Goal: Task Accomplishment & Management: Manage account settings

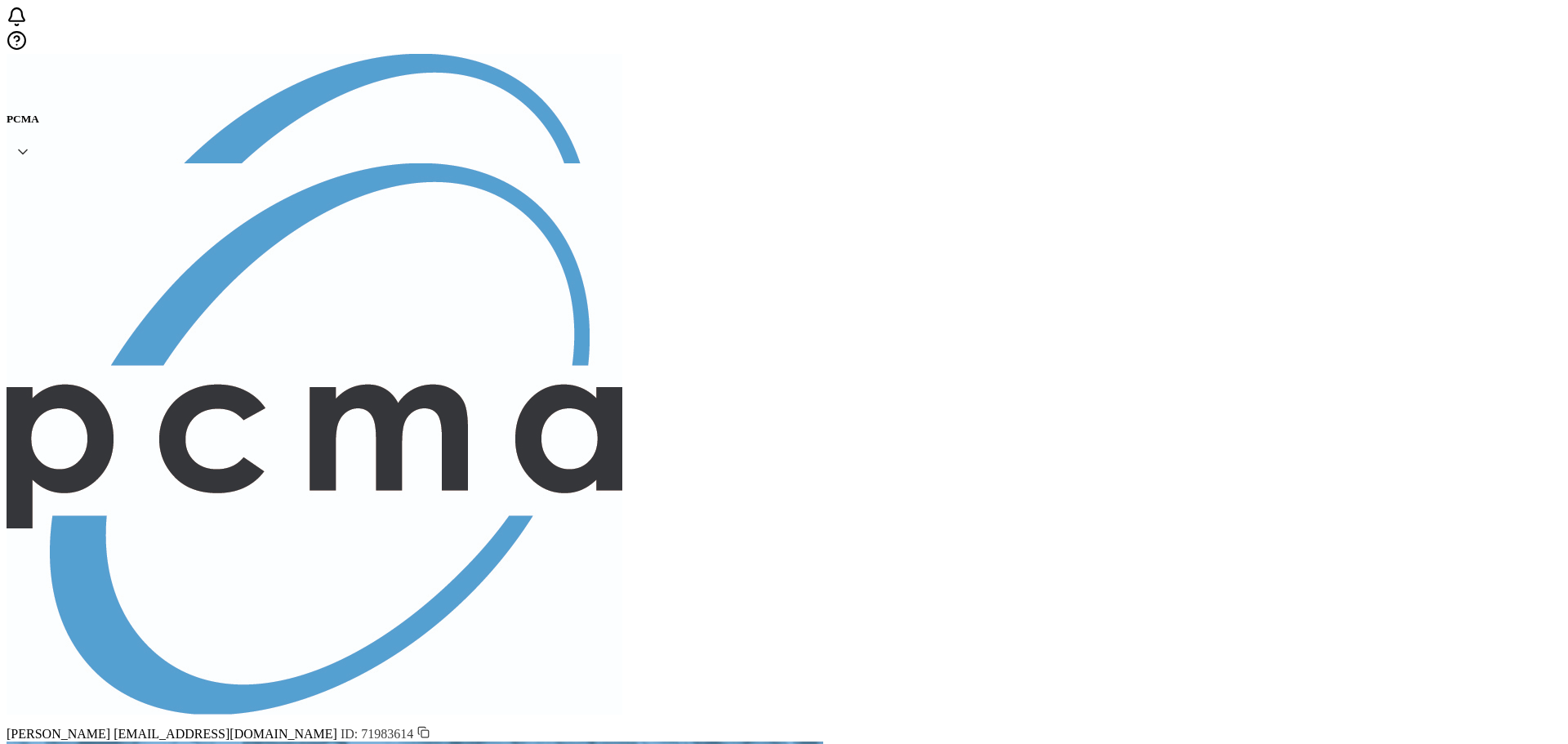
type input "[EMAIL_ADDRESS][DOMAIN_NAME]"
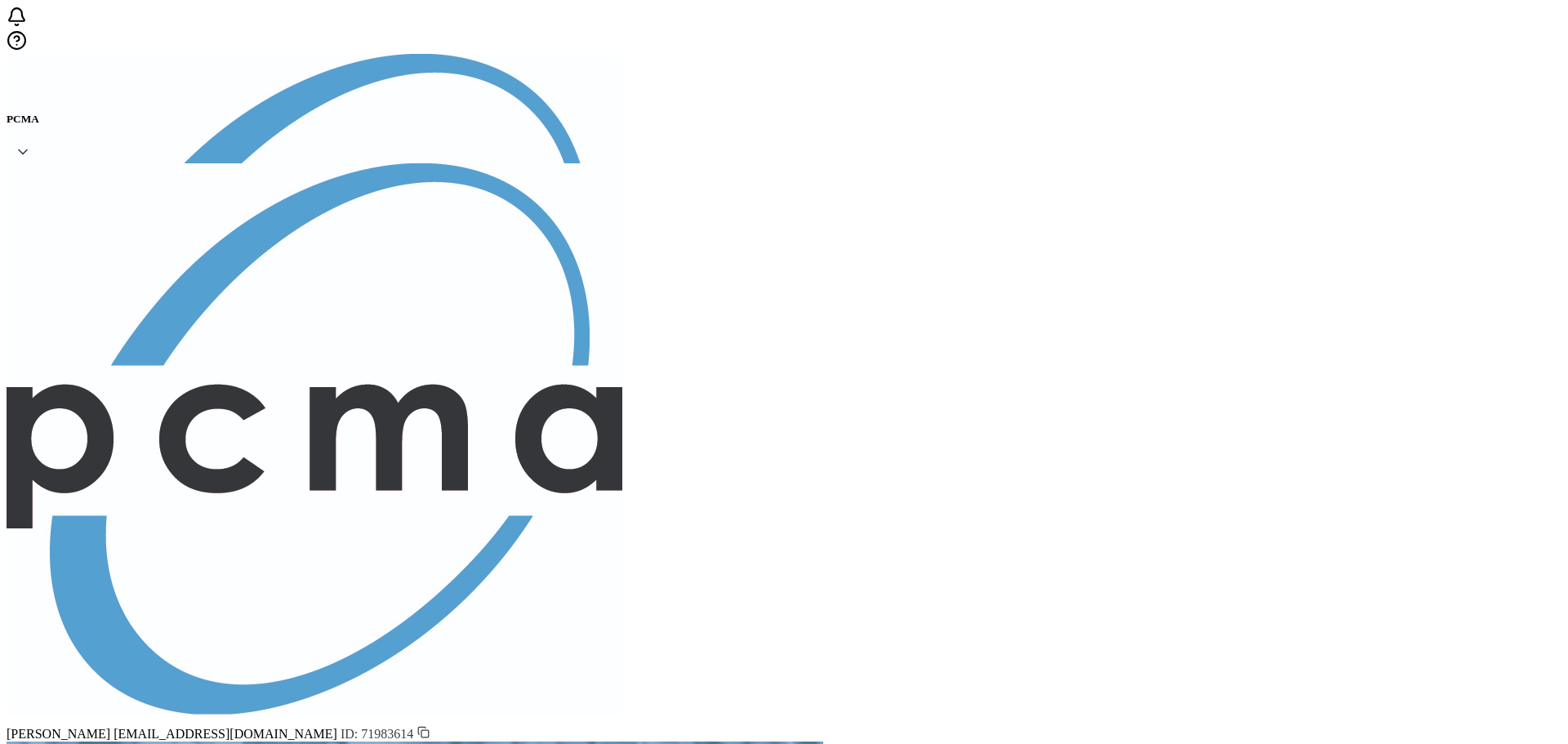
paste input "[EMAIL_ADDRESS][DOMAIN_NAME]"
type input "[EMAIL_ADDRESS][DOMAIN_NAME]"
drag, startPoint x: 47, startPoint y: 200, endPoint x: 92, endPoint y: 200, distance: 45.0
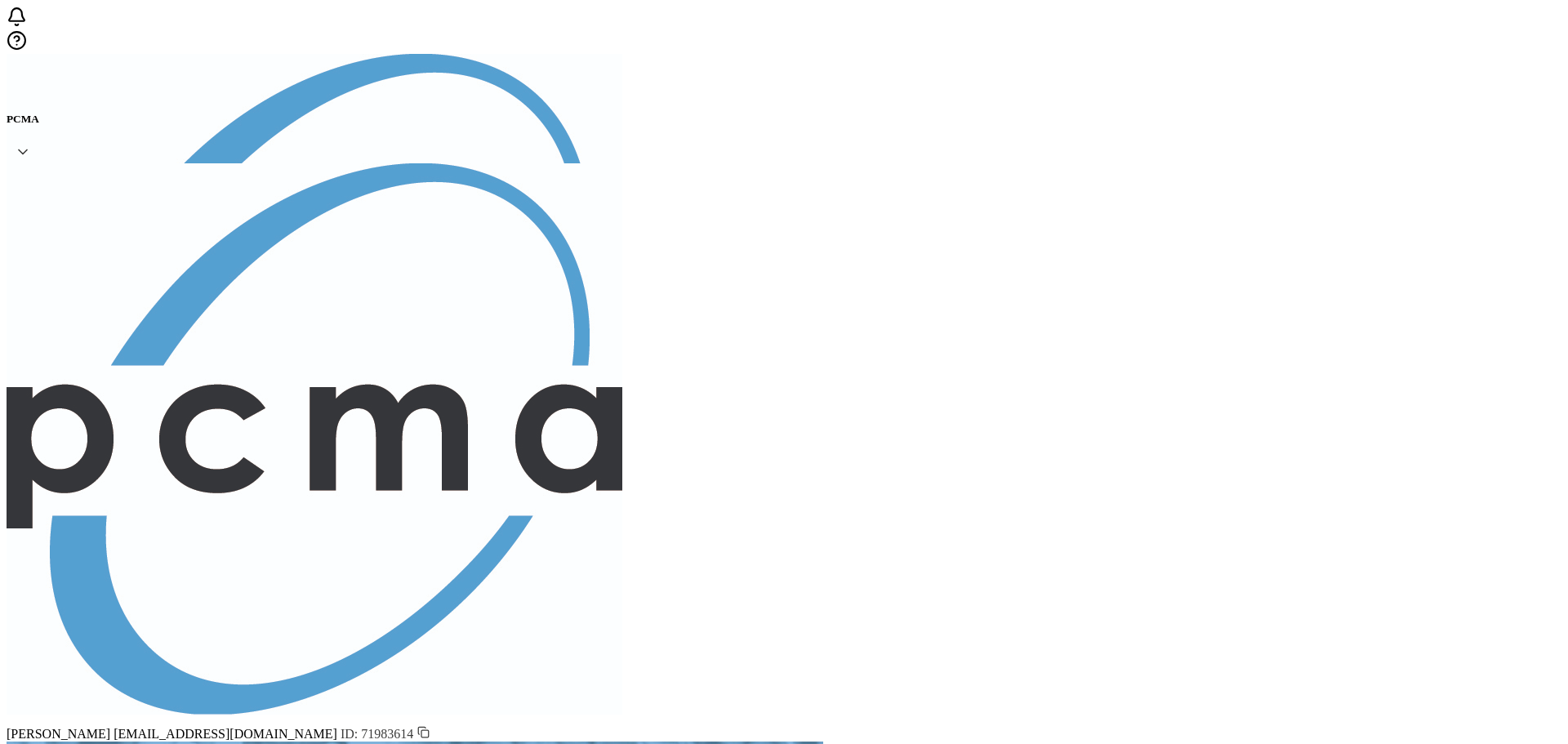
drag, startPoint x: 830, startPoint y: 90, endPoint x: 1305, endPoint y: 86, distance: 475.0
paste input "[PERSON_NAME][EMAIL_ADDRESS][DOMAIN_NAME]"
type input "[PERSON_NAME][EMAIL_ADDRESS][DOMAIN_NAME]"
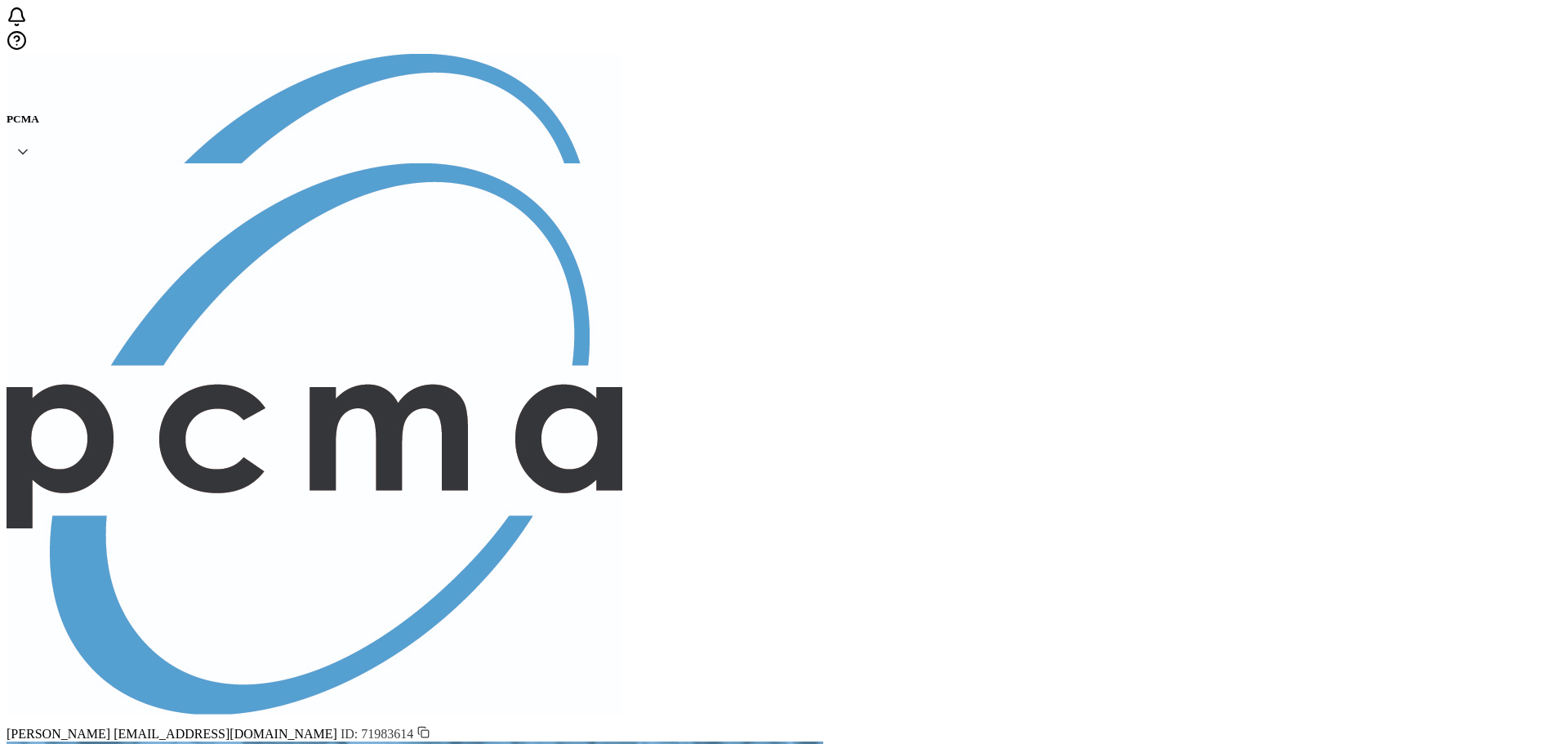
type input "[PERSON_NAME]"
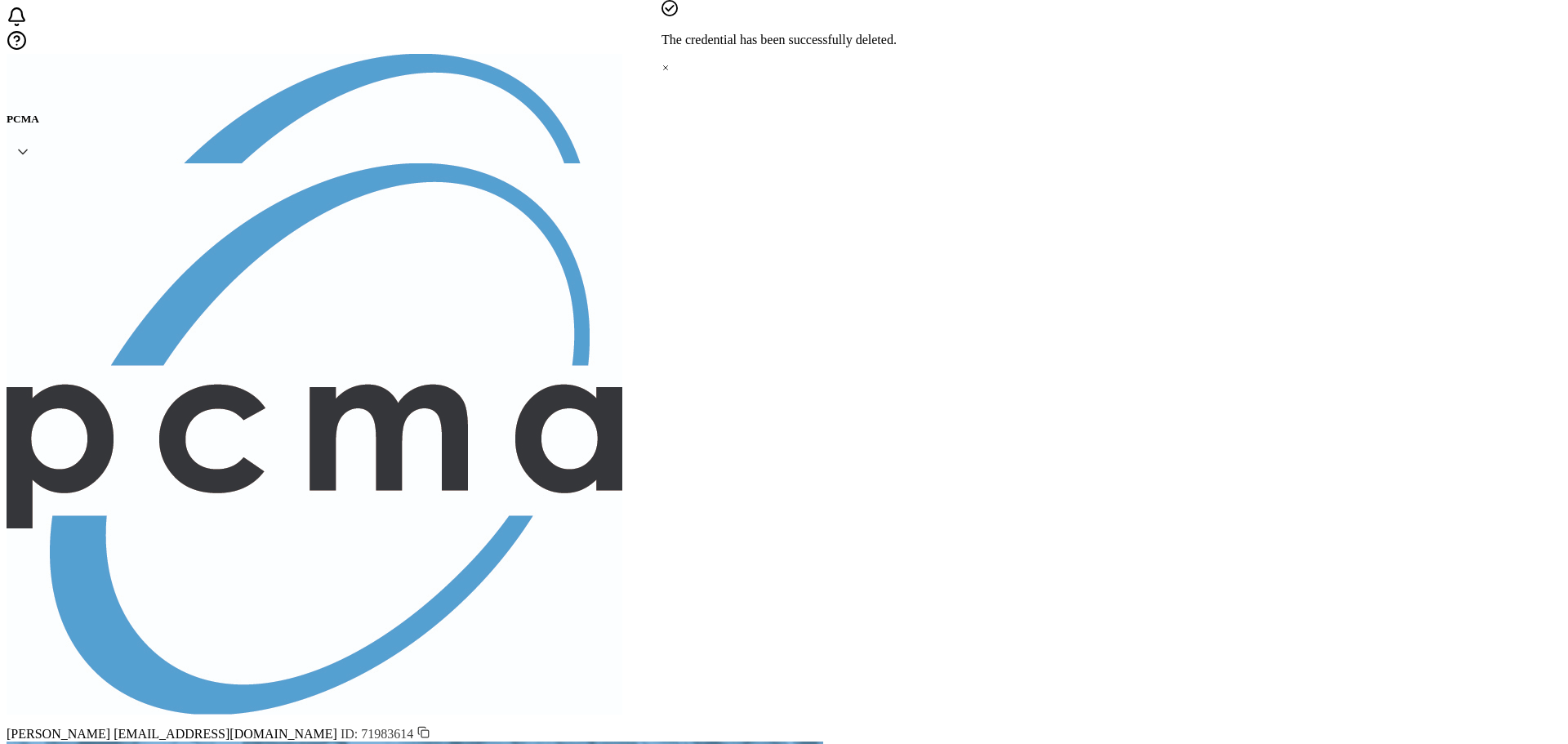
paste input "We are currently awaiting confirmation from our finance department to process y…"
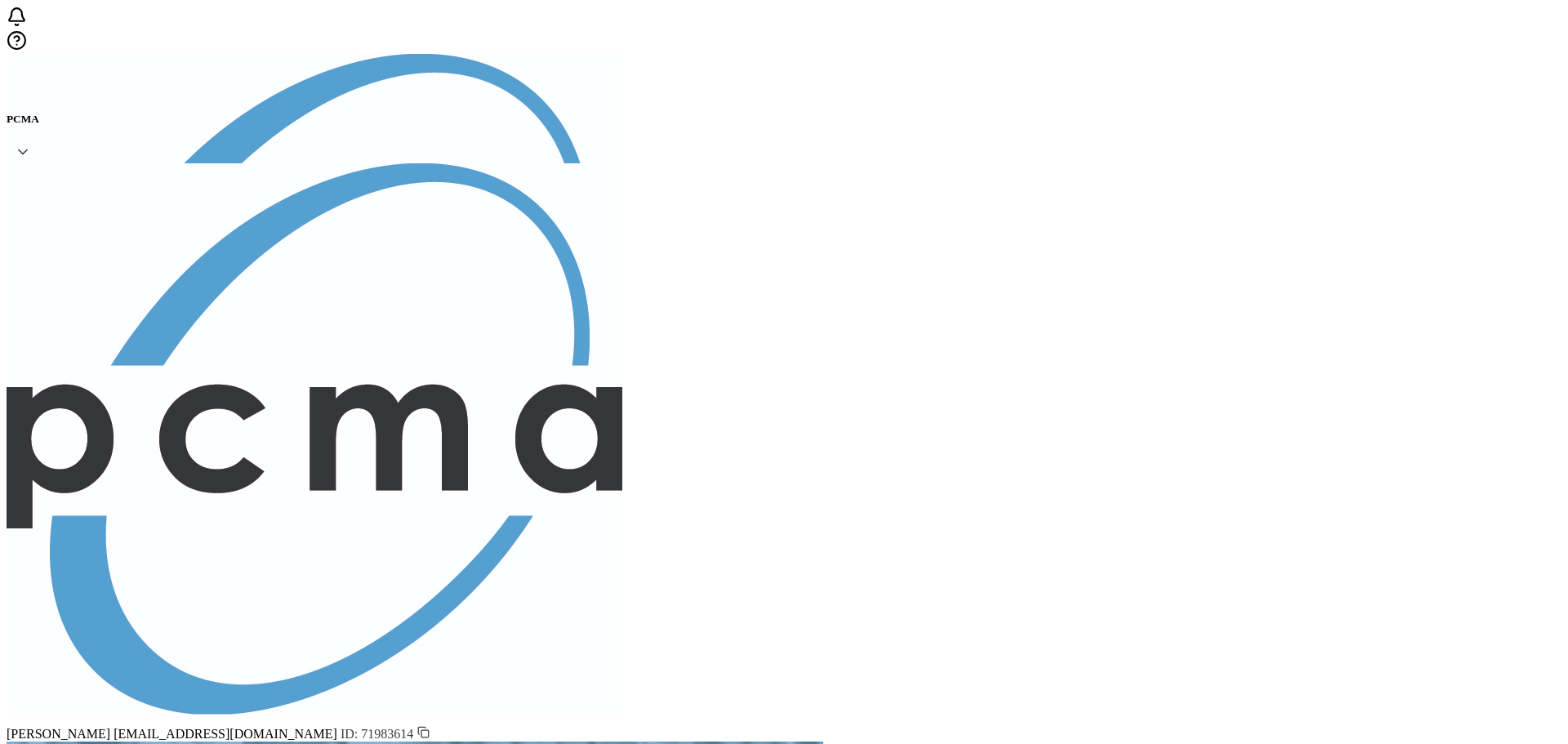
type input "We are currently awaiting confirmation from our finance department to process y…"
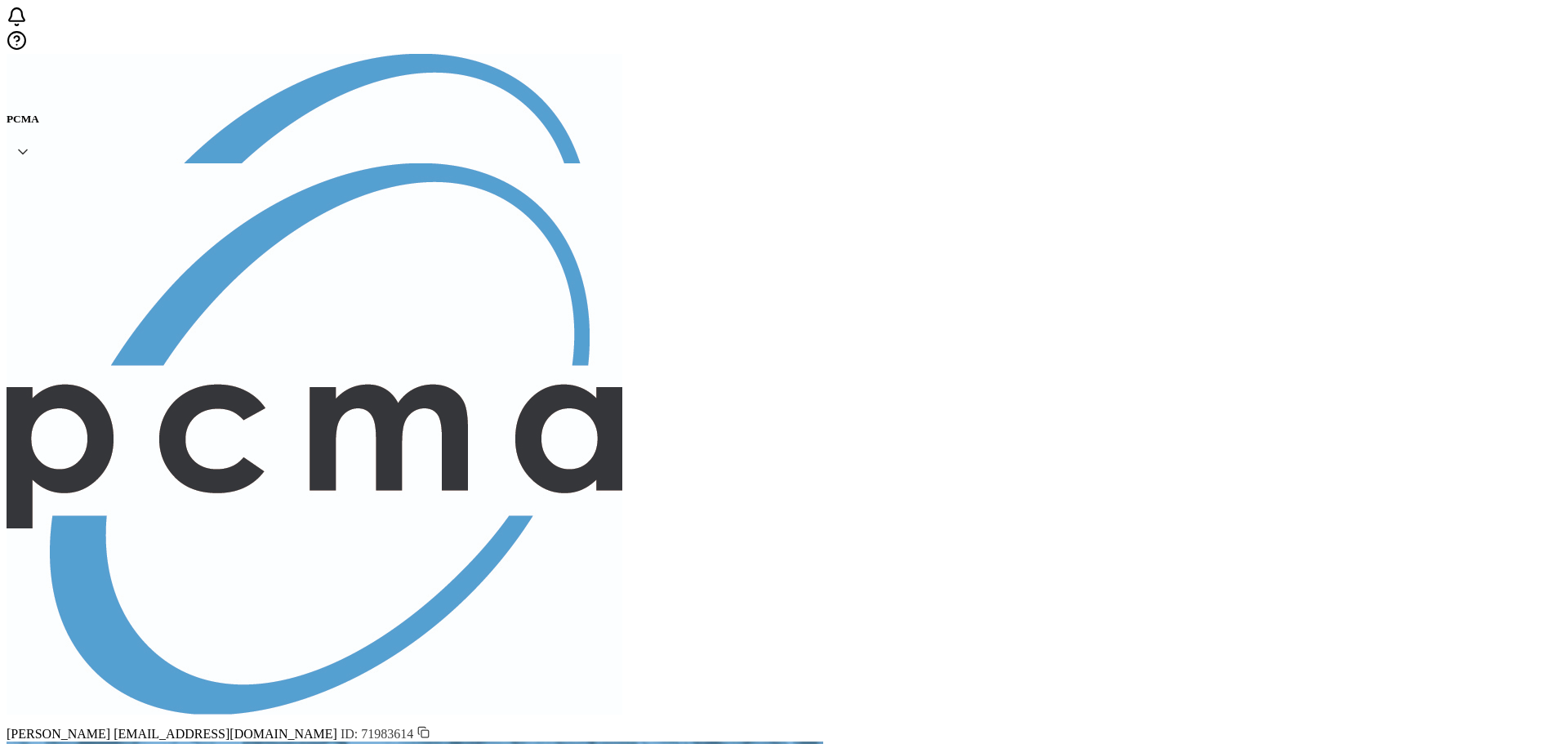
scroll to position [0, 0]
paste input "We are currently awaiting confirmation from our finance department to process y…"
type input "We are currently awaiting confirmation from our finance department to process y…"
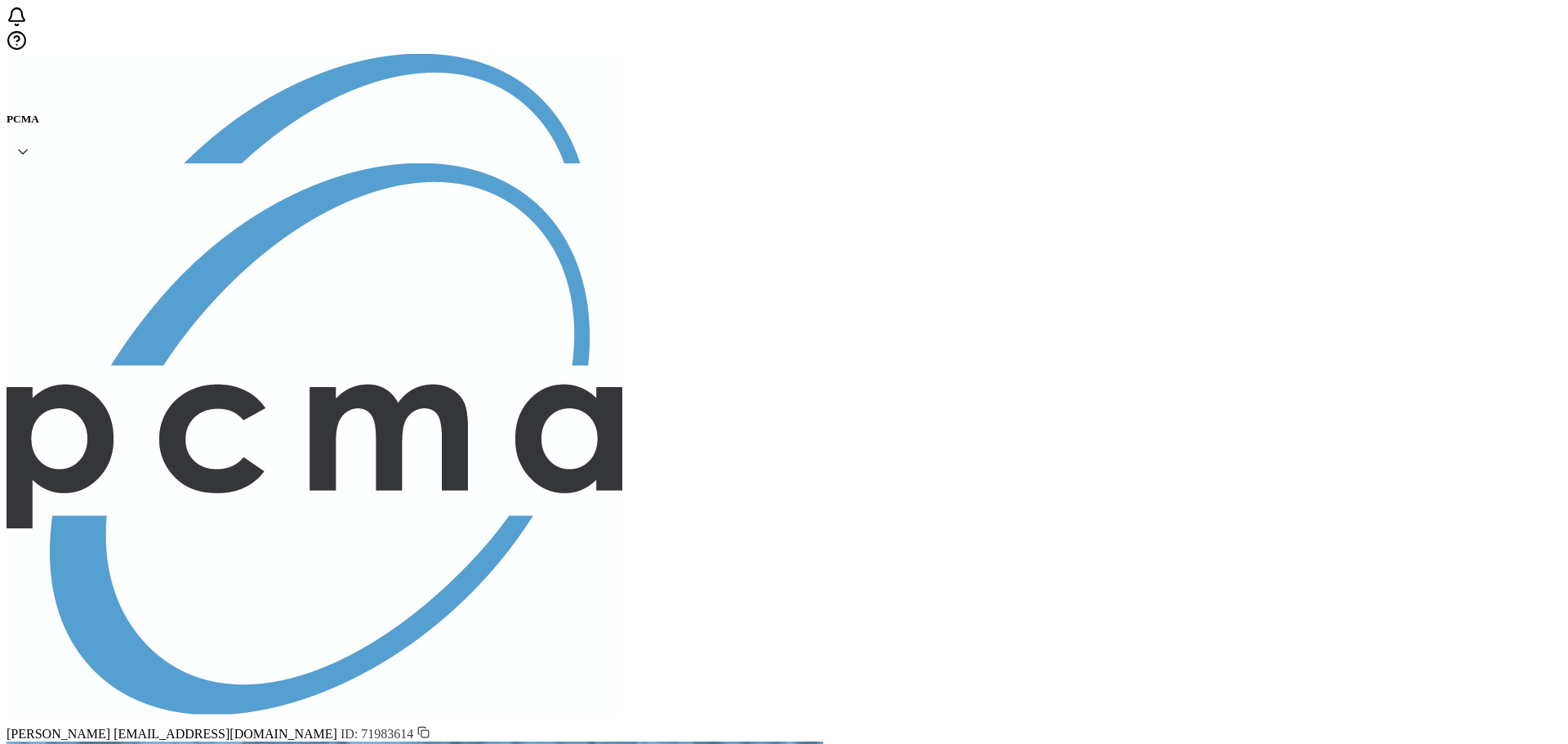
paste input "[EMAIL_ADDRESS][DOMAIN_NAME]"
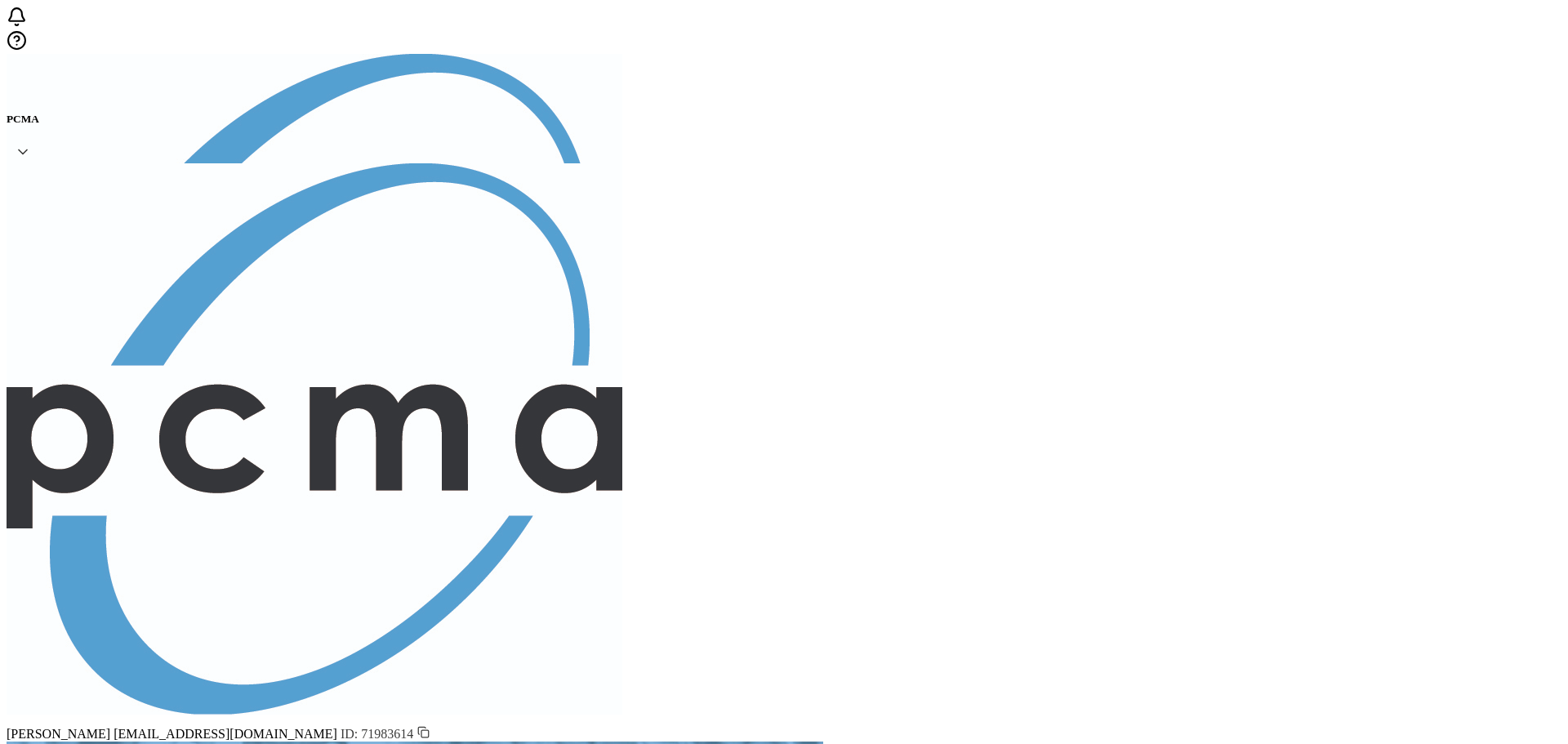
type input "[EMAIL_ADDRESS][DOMAIN_NAME]"
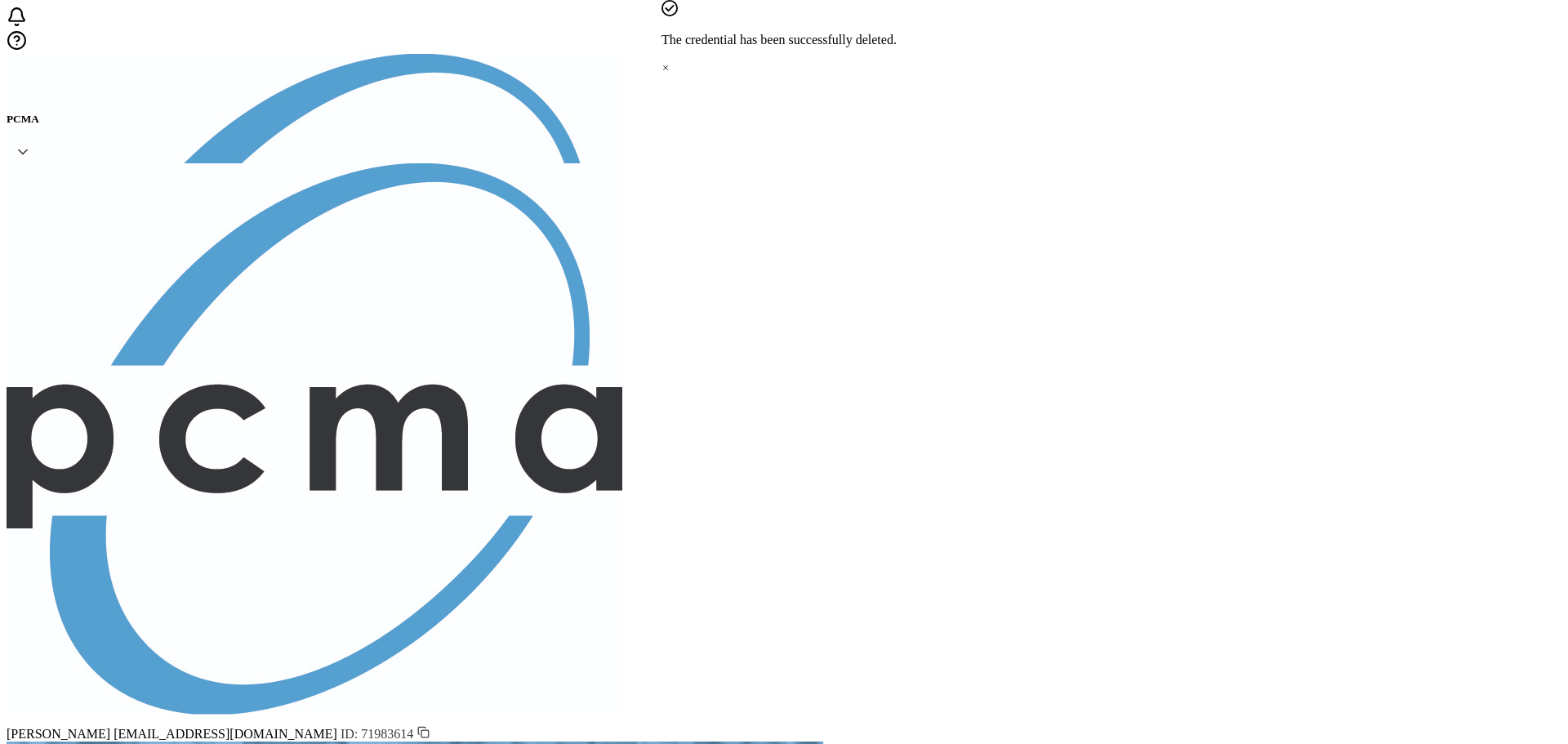
type input "m"
